Goal: Task Accomplishment & Management: Use online tool/utility

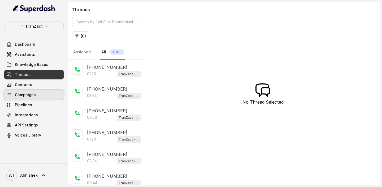
click at [21, 91] on link "Campaigns" at bounding box center [33, 95] width 59 height 10
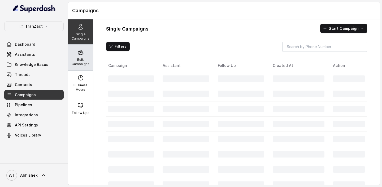
click at [78, 57] on div "Bulk Campaigns" at bounding box center [80, 57] width 25 height 25
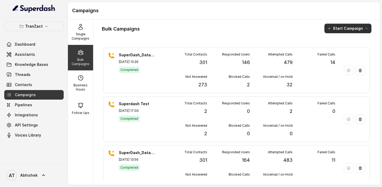
click at [338, 28] on button "Start Campaign" at bounding box center [347, 29] width 47 height 10
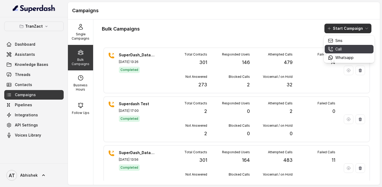
click at [339, 47] on p "Call" at bounding box center [338, 48] width 6 height 5
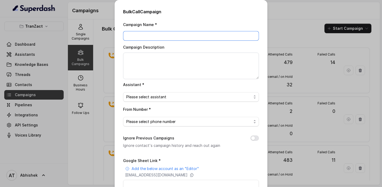
click at [138, 32] on input "Campaign Name *" at bounding box center [191, 36] width 136 height 10
paste input "SuperDash_Data_7(2202)_23 September_MS"
type input "SuperDash_Data_7(2202)_23 September_MS"
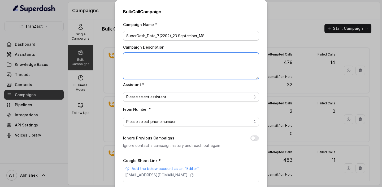
click at [136, 63] on textarea "Campaign Description" at bounding box center [191, 66] width 136 height 27
paste textarea "SuperDash_Data_7(2202)_23 September_MS"
type textarea "SuperDash_Data_7(2202)_23 September_MS"
click at [149, 92] on span "Please select assistant" at bounding box center [191, 97] width 136 height 10
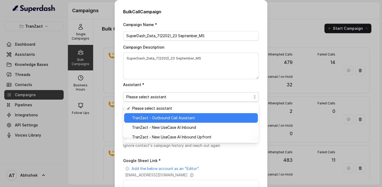
click at [149, 120] on span "TranZact - Outbound Call Assistant" at bounding box center [193, 118] width 123 height 6
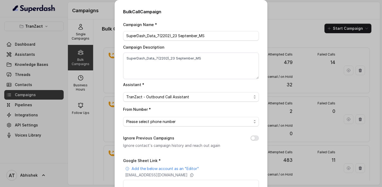
scroll to position [48, 0]
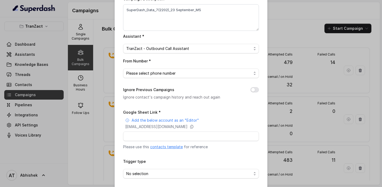
click at [159, 71] on span "Please select phone number" at bounding box center [188, 73] width 125 height 6
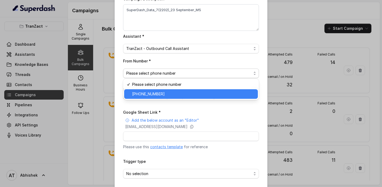
click at [158, 91] on span "[PHONE_NUMBER]" at bounding box center [193, 94] width 123 height 6
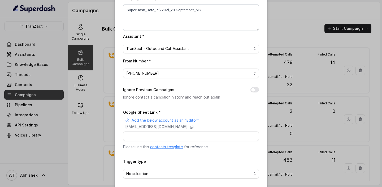
scroll to position [70, 0]
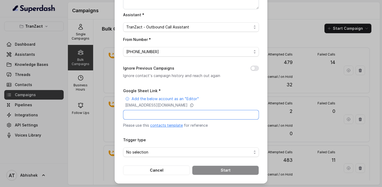
click at [144, 114] on input "Google Sheet Link *" at bounding box center [191, 115] width 136 height 10
click at [141, 115] on input "Google Sheet Link *" at bounding box center [191, 115] width 136 height 10
paste input "[URL][DOMAIN_NAME]"
type input "[URL][DOMAIN_NAME]"
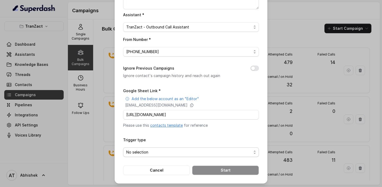
click at [152, 152] on span "No selection" at bounding box center [188, 152] width 125 height 6
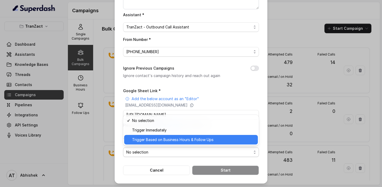
click at [153, 139] on span "Trigger Based on Business Hours & Follow Ups" at bounding box center [193, 139] width 123 height 6
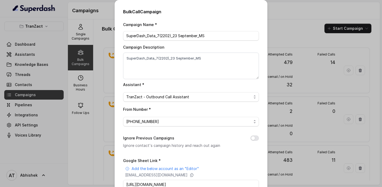
scroll to position [70, 0]
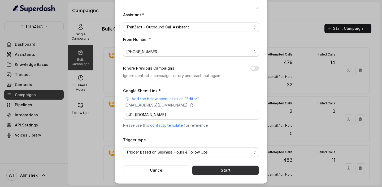
click at [223, 171] on button "Start" at bounding box center [225, 170] width 67 height 10
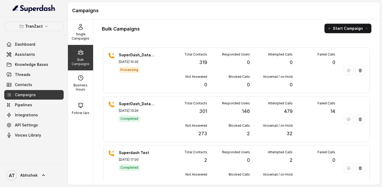
click at [80, 58] on p "Bulk Campaigns" at bounding box center [80, 62] width 21 height 8
click at [77, 83] on div "Business Hours" at bounding box center [80, 82] width 25 height 25
select select "[GEOGRAPHIC_DATA]/[GEOGRAPHIC_DATA]"
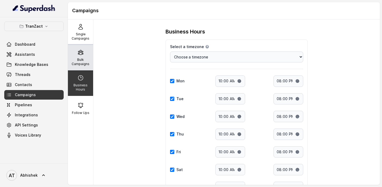
click at [77, 50] on icon at bounding box center [80, 52] width 6 height 6
